Goal: Check status: Check status

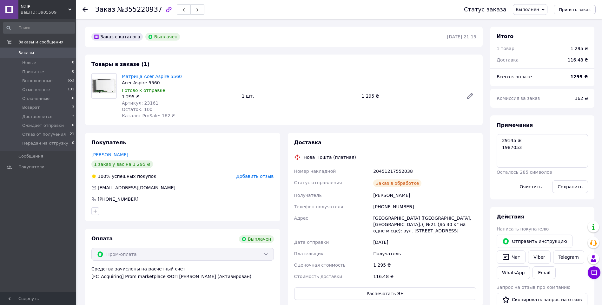
scroll to position [20, 0]
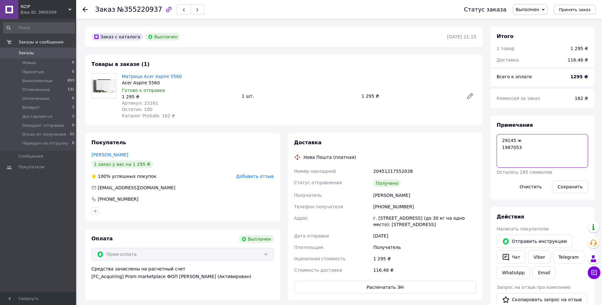
click at [509, 142] on textarea "29145 ж 1987053" at bounding box center [542, 151] width 91 height 34
click at [510, 150] on textarea "29145 ж 1987053" at bounding box center [542, 151] width 91 height 34
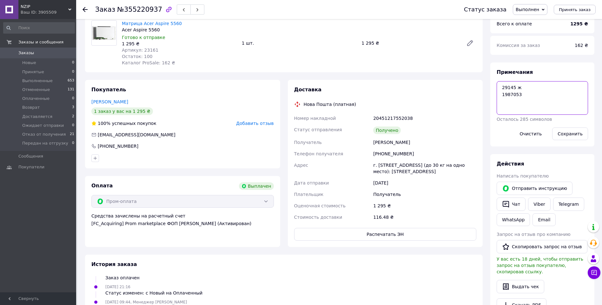
scroll to position [0, 0]
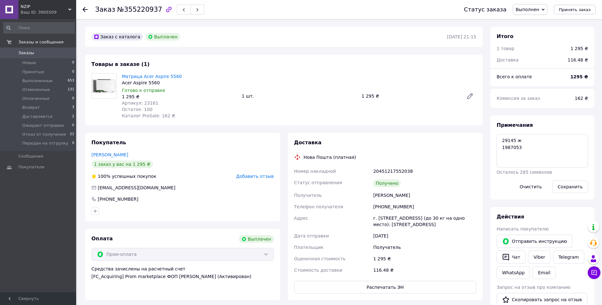
click at [144, 14] on div "Заказ №355220937" at bounding box center [149, 9] width 109 height 11
drag, startPoint x: 144, startPoint y: 14, endPoint x: 139, endPoint y: 12, distance: 5.0
copy span "355220937"
click at [517, 147] on textarea "29145 ж 1987053" at bounding box center [542, 151] width 91 height 34
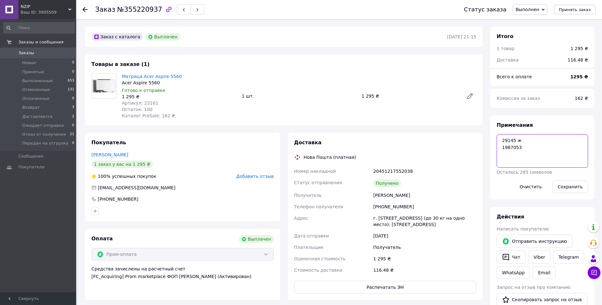
click at [517, 147] on textarea "29145 ж 1987053" at bounding box center [542, 151] width 91 height 34
click at [522, 149] on textarea "29145 ж 1987053" at bounding box center [542, 151] width 91 height 34
drag, startPoint x: 522, startPoint y: 149, endPoint x: 500, endPoint y: 141, distance: 22.9
click at [500, 141] on textarea "29145 ж 1987053" at bounding box center [542, 151] width 91 height 34
click at [515, 148] on textarea "29145 ж 1987053" at bounding box center [542, 151] width 91 height 34
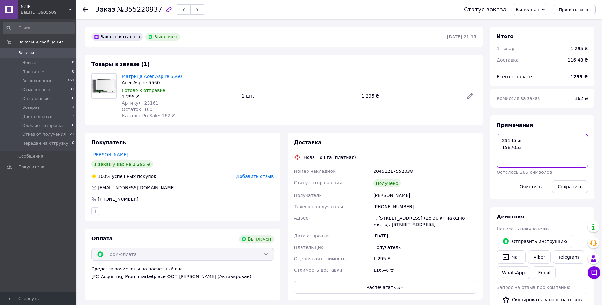
click at [515, 148] on textarea "29145 ж 1987053" at bounding box center [542, 151] width 91 height 34
click at [509, 140] on textarea "29145 ж 1987053" at bounding box center [542, 151] width 91 height 34
click at [387, 205] on div "[PHONE_NUMBER]" at bounding box center [425, 206] width 106 height 11
click at [505, 140] on textarea "29145 ж 1987053" at bounding box center [542, 151] width 91 height 34
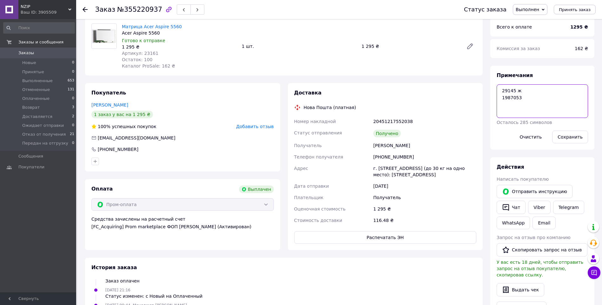
scroll to position [106, 0]
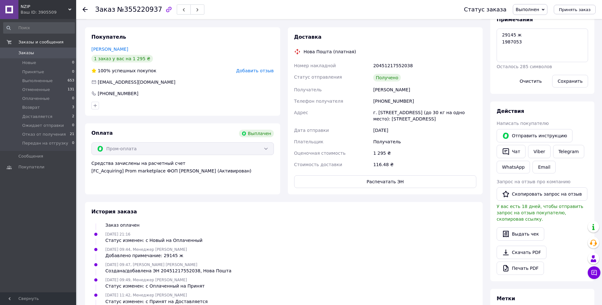
drag, startPoint x: 373, startPoint y: 90, endPoint x: 413, endPoint y: 126, distance: 54.2
click at [413, 126] on div "Номер накладной 20451217552038 Статус отправления Получено Получатель [PERSON_N…" at bounding box center [385, 115] width 185 height 111
drag, startPoint x: 413, startPoint y: 126, endPoint x: 390, endPoint y: 115, distance: 25.1
copy div "[PERSON_NAME] Телефон получателя [PHONE_NUMBER] Адрес г. [STREET_ADDRESS] (до 3…"
click at [331, 108] on div "Адрес" at bounding box center [332, 116] width 79 height 18
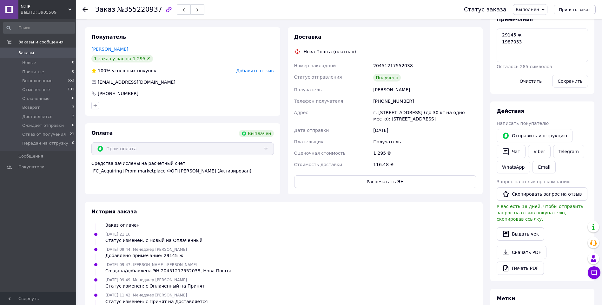
click at [385, 100] on div "[PHONE_NUMBER]" at bounding box center [425, 101] width 106 height 11
click at [507, 34] on textarea "29145 ж 1987053" at bounding box center [542, 46] width 91 height 34
click at [370, 132] on div "Дата отправки" at bounding box center [332, 130] width 79 height 11
click at [254, 148] on div "Пром-оплата" at bounding box center [182, 149] width 183 height 13
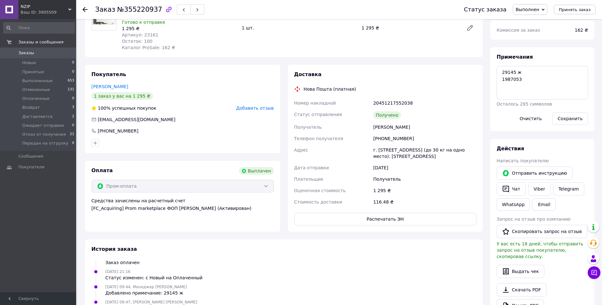
scroll to position [53, 0]
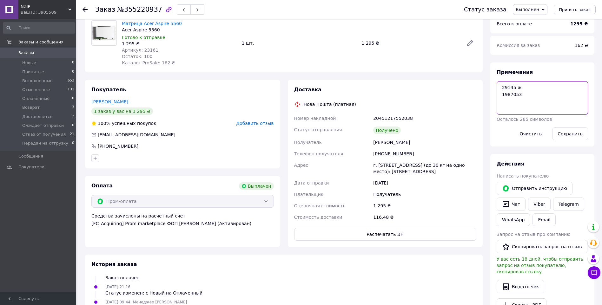
click at [507, 96] on textarea "29145 ж 1987053" at bounding box center [542, 98] width 91 height 34
click at [213, 202] on div "Пром-оплата" at bounding box center [182, 201] width 183 height 13
click at [217, 205] on div "Пром-оплата" at bounding box center [182, 201] width 183 height 13
click at [510, 87] on textarea "29145 ж 1987053" at bounding box center [542, 98] width 91 height 34
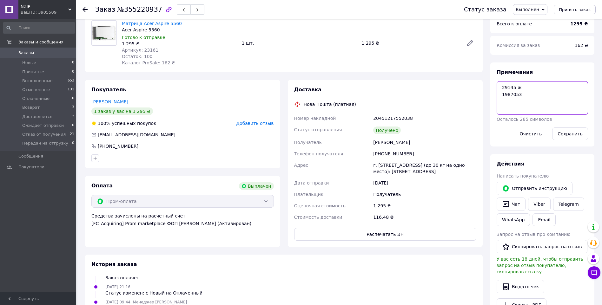
click at [503, 88] on textarea "29145 ж 1987053" at bounding box center [542, 98] width 91 height 34
click at [367, 187] on div "Дата отправки" at bounding box center [332, 183] width 79 height 11
click at [142, 9] on span "№355220937" at bounding box center [139, 10] width 45 height 8
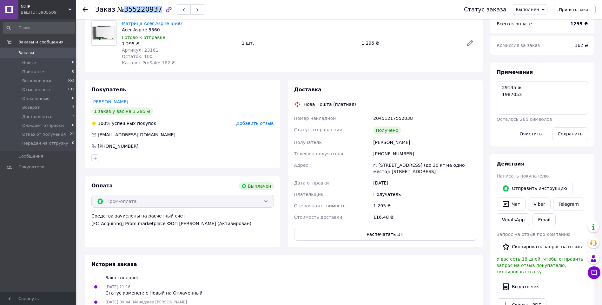
copy span "355220937"
click at [501, 87] on textarea "29145 ж 1987053" at bounding box center [542, 98] width 91 height 34
click at [507, 88] on textarea "29145 ж 1987053" at bounding box center [542, 98] width 91 height 34
paste textarea "1991809"
click at [548, 88] on textarea "акт 1991809 29145 ж 1987053" at bounding box center [542, 98] width 91 height 34
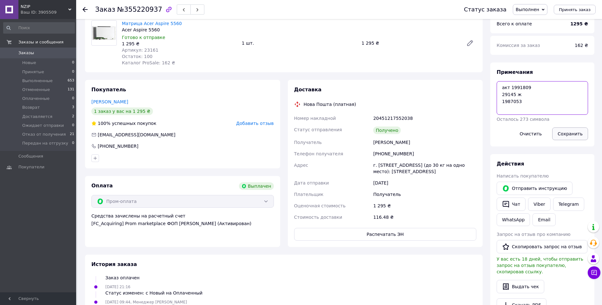
type textarea "акт 1991809 29145 ж 1987053"
click at [567, 133] on button "Сохранить" at bounding box center [571, 134] width 36 height 13
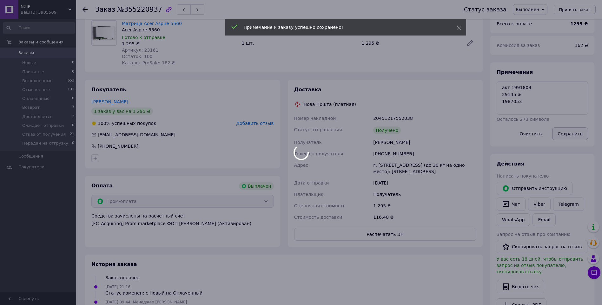
scroll to position [36, 0]
